Goal: Task Accomplishment & Management: Use online tool/utility

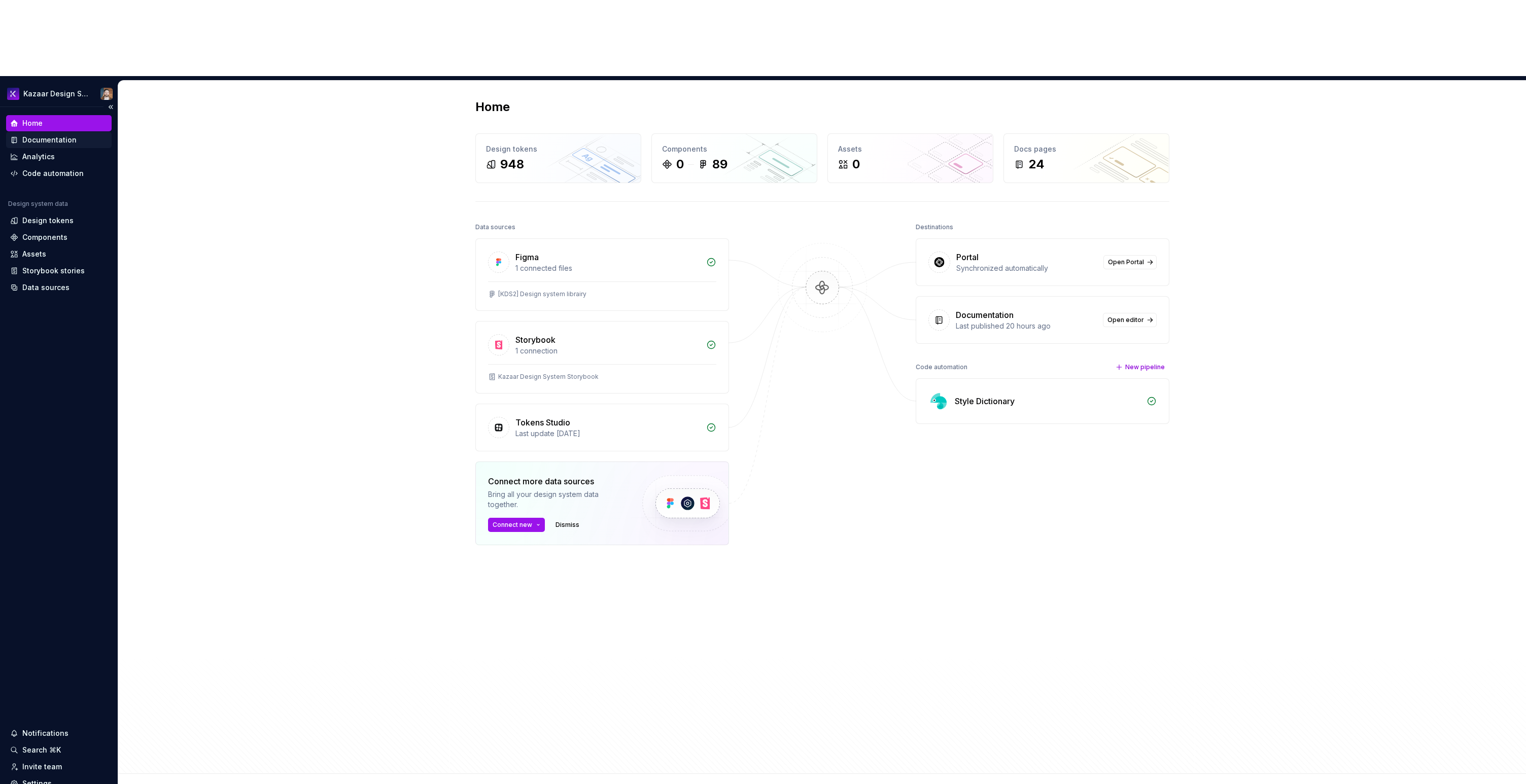
click at [78, 135] on div "Documentation" at bounding box center [59, 140] width 97 height 10
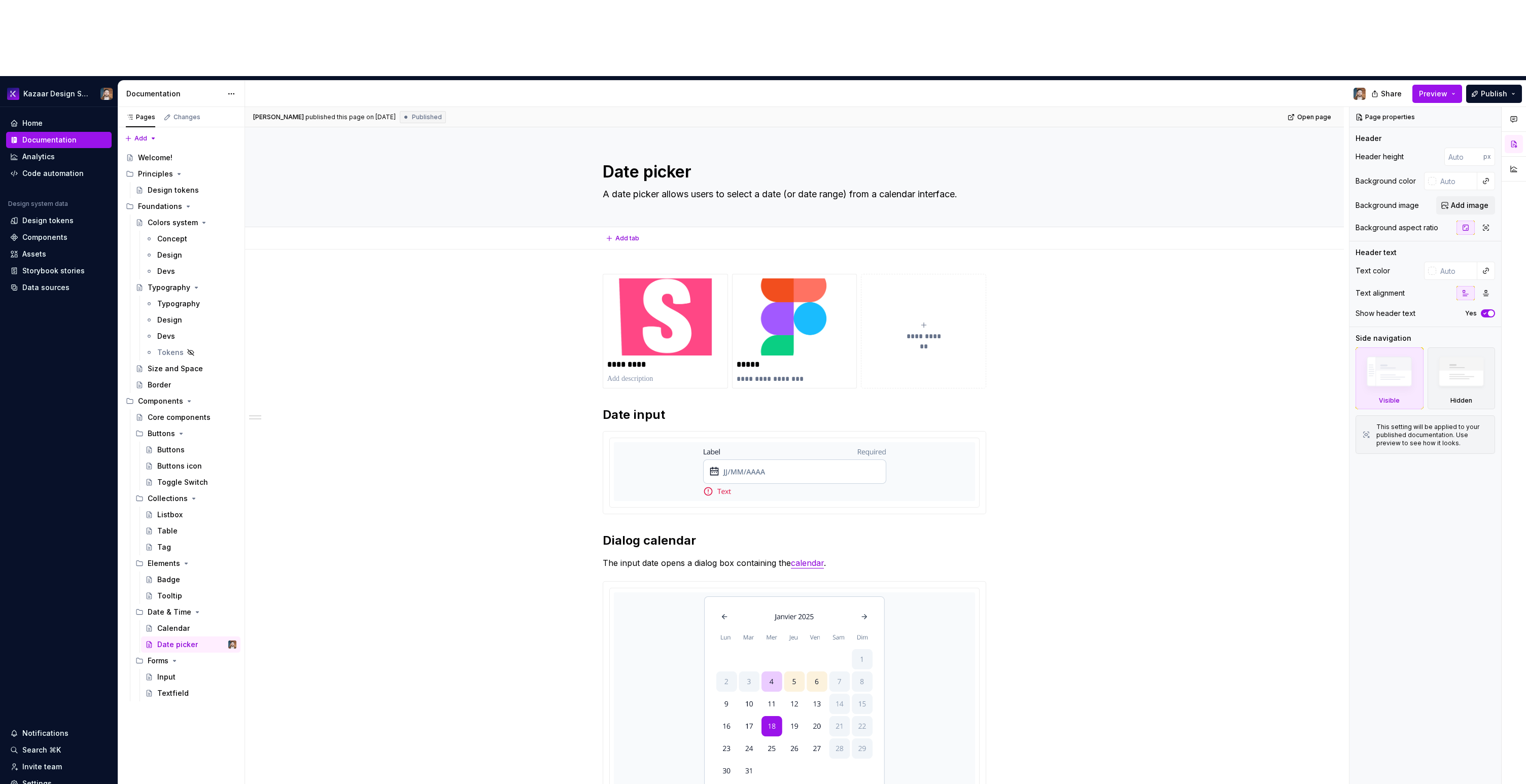
type textarea "*"
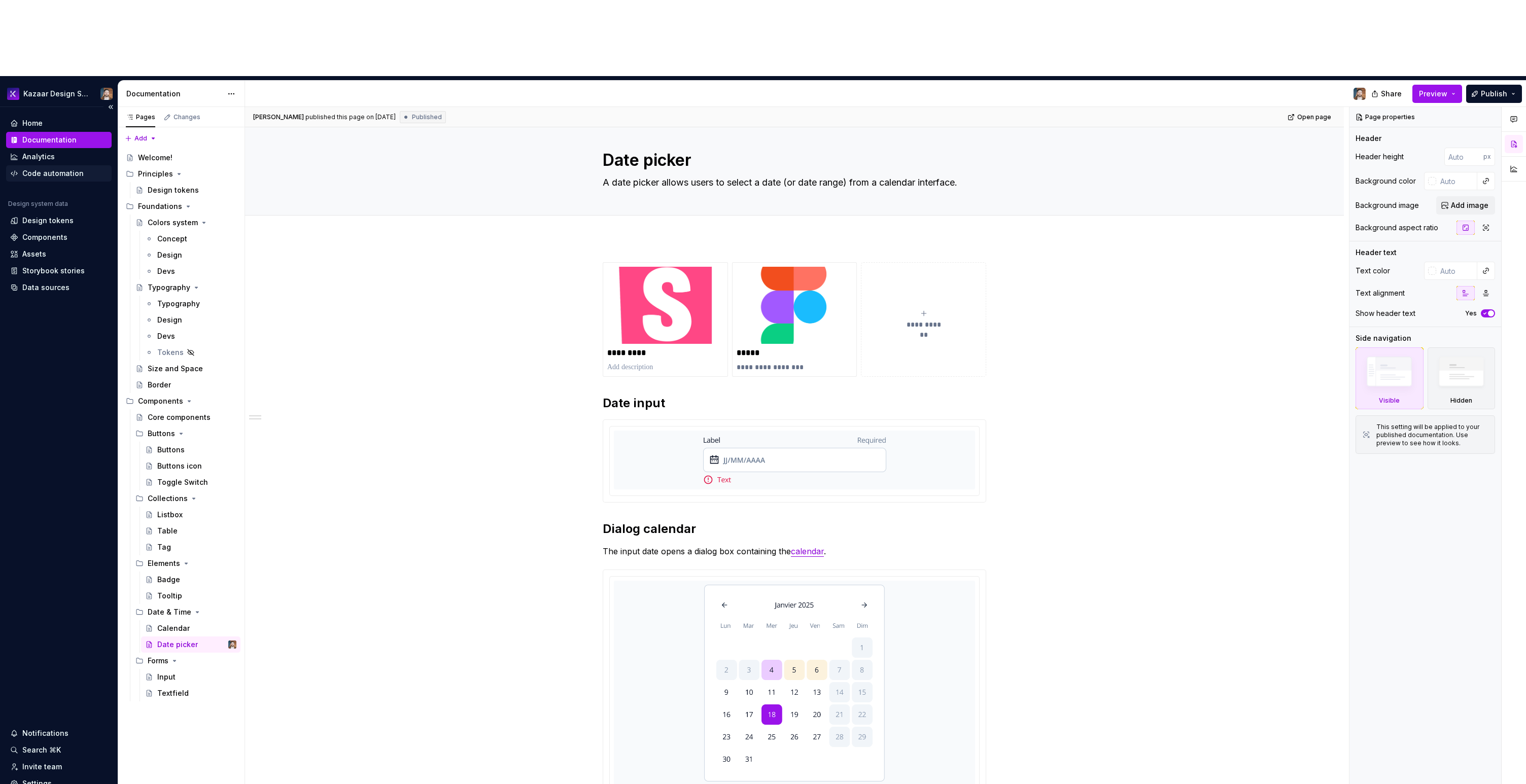
click at [42, 168] on div "Code automation" at bounding box center [53, 173] width 61 height 10
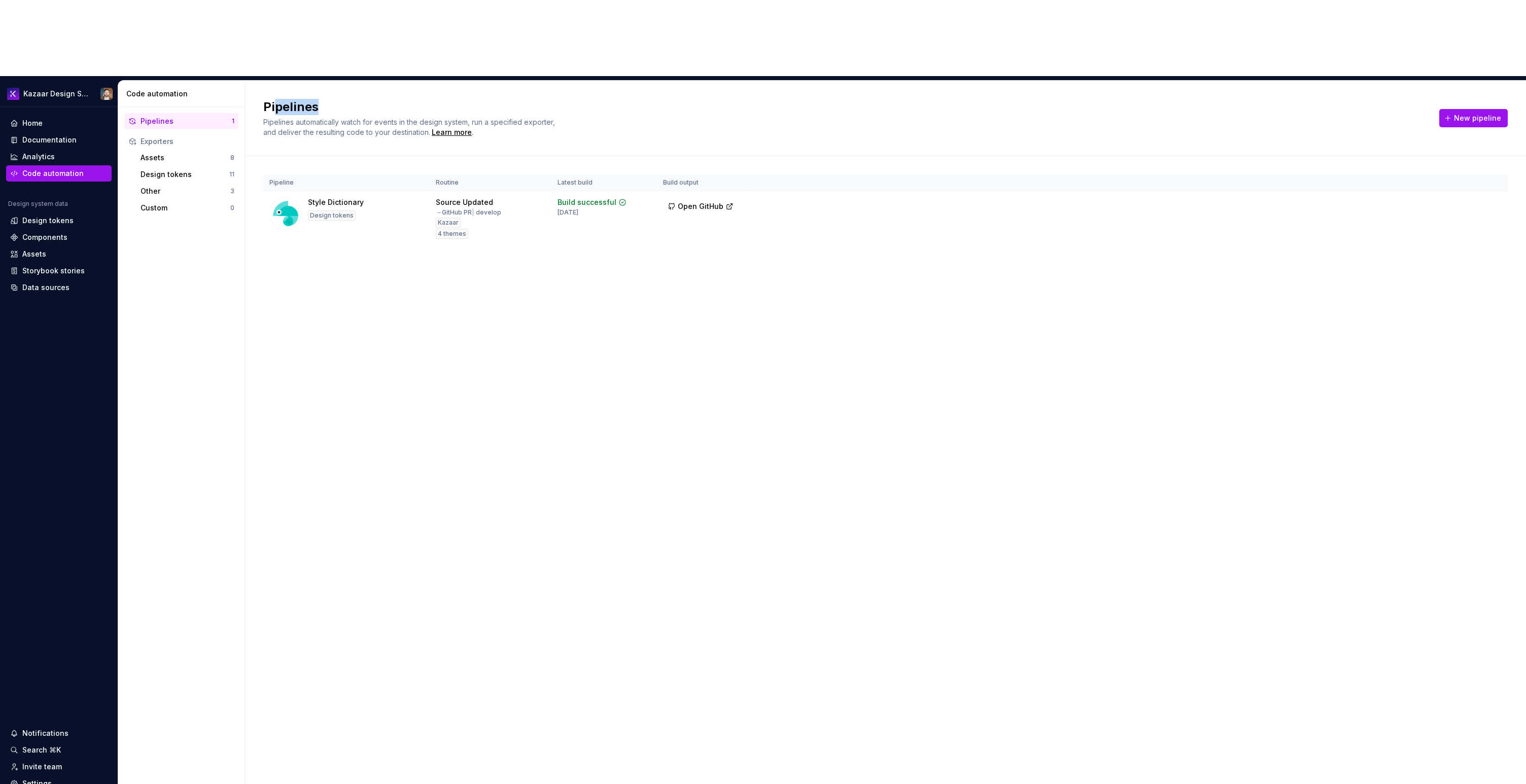
drag, startPoint x: 273, startPoint y: 30, endPoint x: 329, endPoint y: 28, distance: 56.0
click at [329, 99] on h2 "Pipelines" at bounding box center [845, 107] width 1164 height 16
click at [1493, 133] on html "Kazaar Design System Home Documentation Analytics Code automation Design system…" at bounding box center [763, 392] width 1526 height 784
click at [1471, 148] on div "Edit pipeline" at bounding box center [1479, 150] width 87 height 10
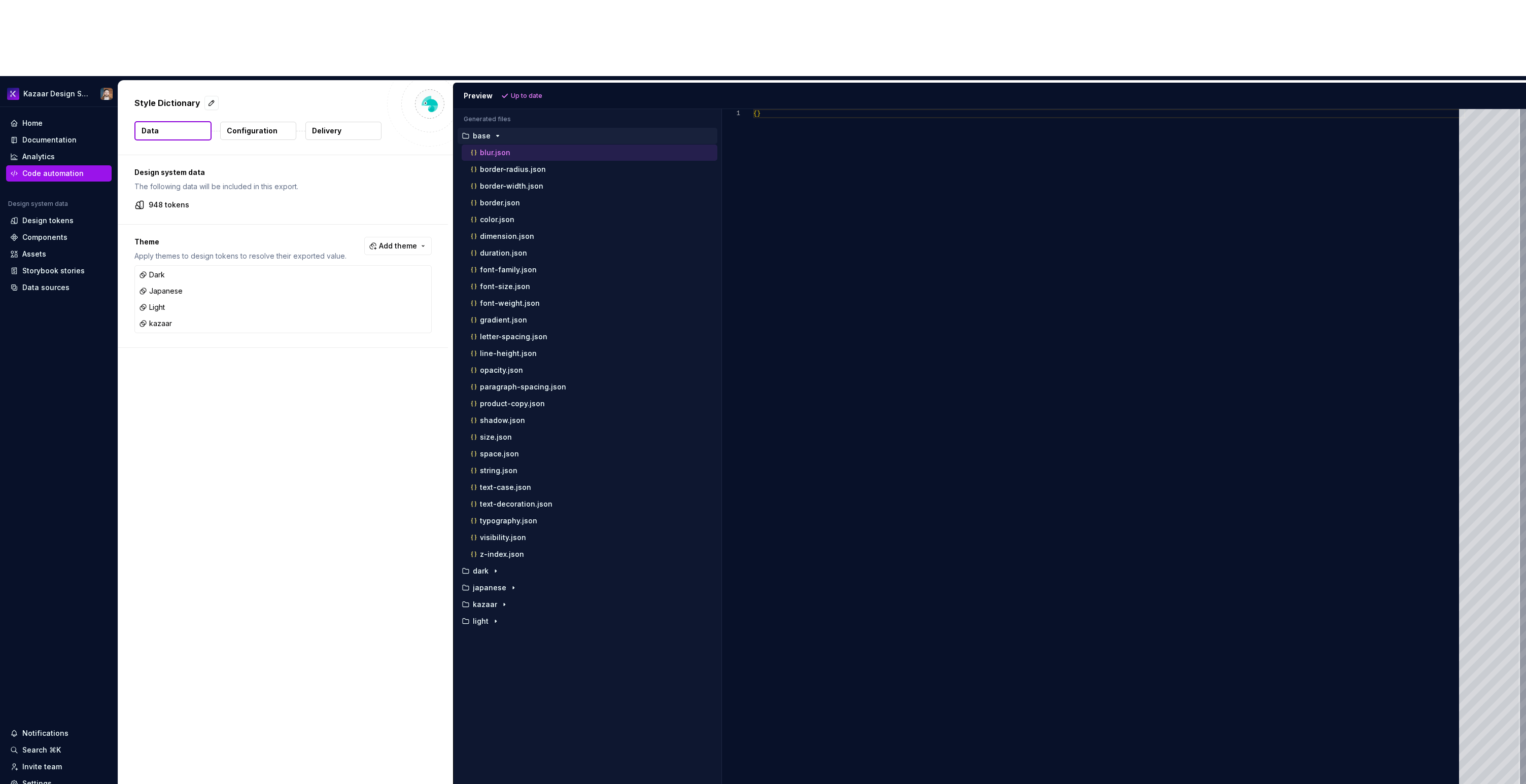
click at [262, 122] on button "Configuration" at bounding box center [259, 131] width 76 height 18
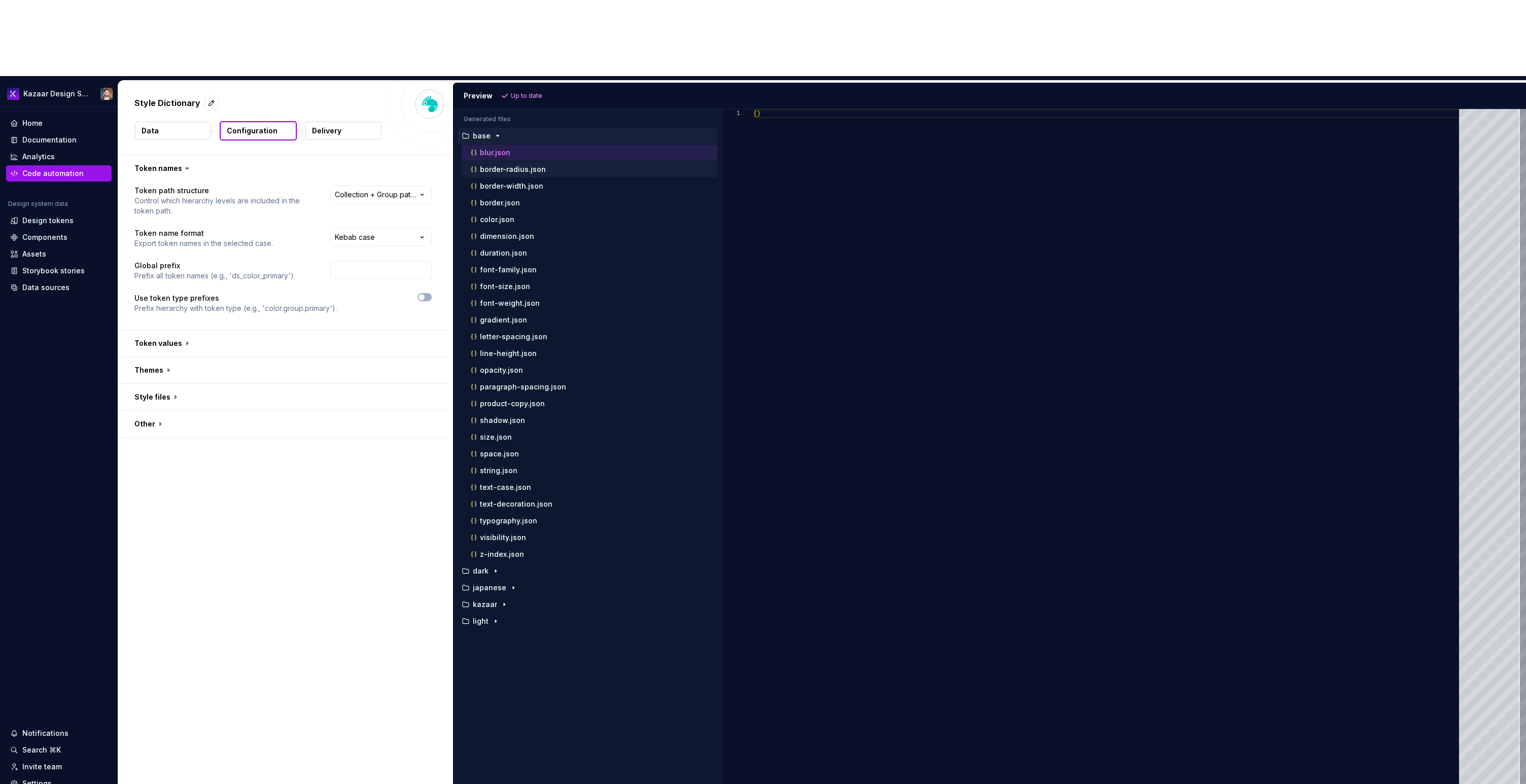
click at [516, 164] on div "border-radius.json" at bounding box center [593, 169] width 248 height 10
type textarea "**********"
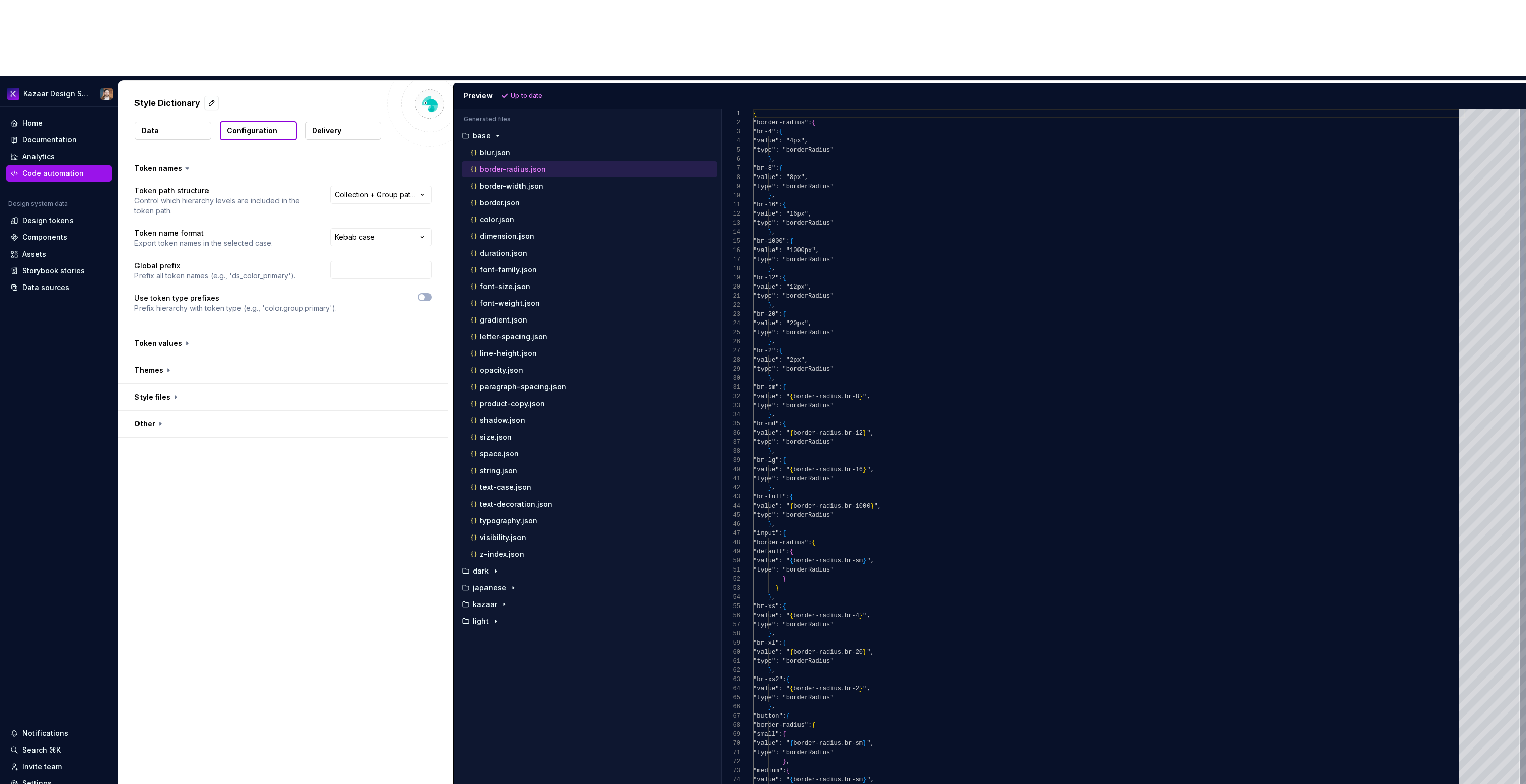
scroll to position [91, 0]
